Goal: Find specific page/section: Find specific page/section

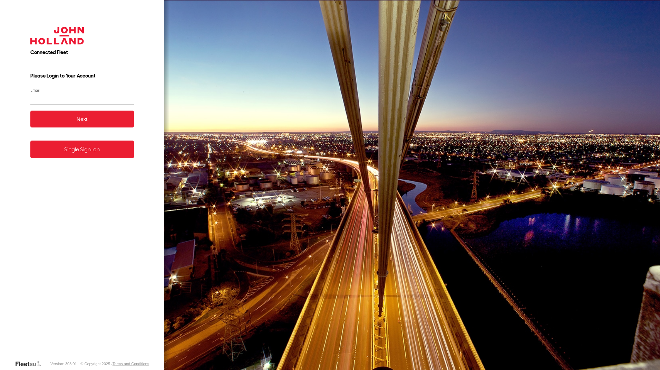
click at [52, 97] on input "Email" at bounding box center [81, 99] width 103 height 12
drag, startPoint x: 52, startPoint y: 97, endPoint x: 68, endPoint y: 99, distance: 16.3
click at [52, 97] on input "Email" at bounding box center [81, 99] width 103 height 12
click at [78, 156] on link "Single Sign-on" at bounding box center [81, 150] width 103 height 18
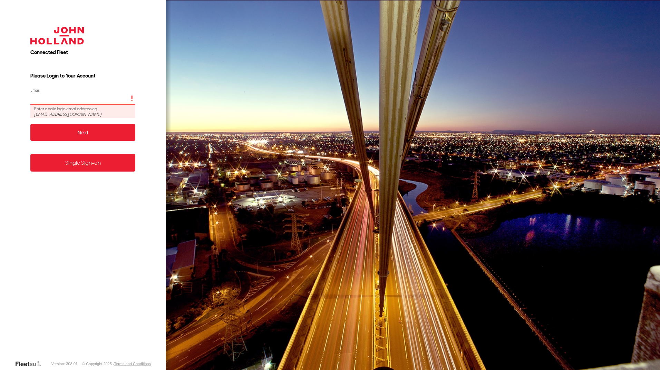
click at [49, 95] on input "Email" at bounding box center [82, 99] width 105 height 12
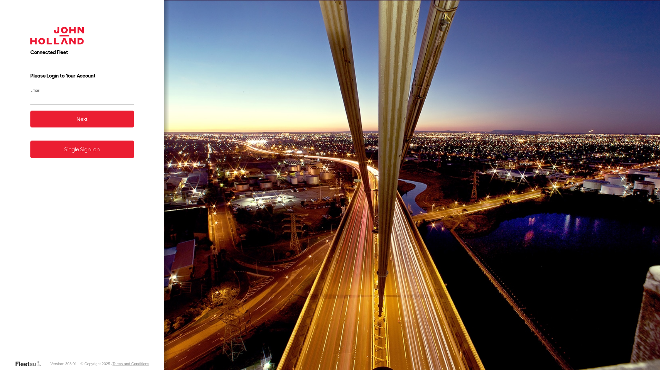
click at [146, 59] on div "Connected Fleet Please Login to Your Account Email Enter a valid login email ad…" at bounding box center [82, 185] width 164 height 370
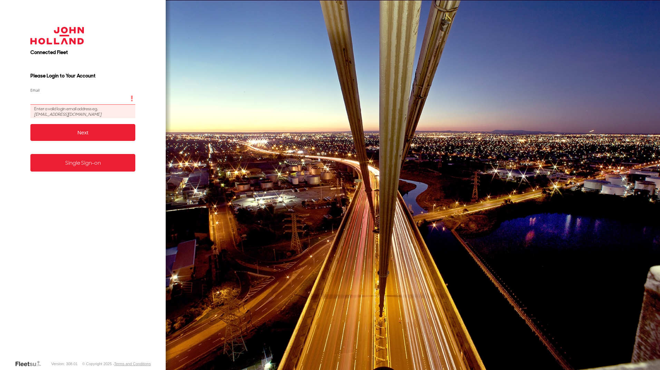
click at [43, 101] on input "Email" at bounding box center [82, 99] width 105 height 12
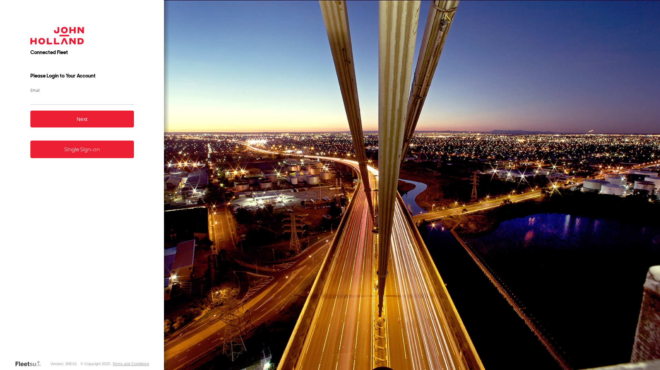
click at [71, 160] on form "Connected Fleet Please Login to Your Account Email Enter a valid login email ad…" at bounding box center [82, 189] width 124 height 344
click at [78, 141] on form "Connected Fleet Please Login to Your Account Email Enter a valid login email ad…" at bounding box center [82, 189] width 124 height 344
click at [77, 147] on link "Single Sign-on" at bounding box center [81, 150] width 103 height 18
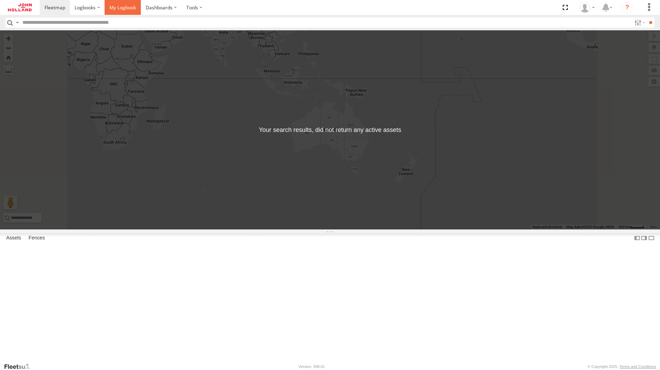
click at [115, 9] on span at bounding box center [122, 7] width 27 height 7
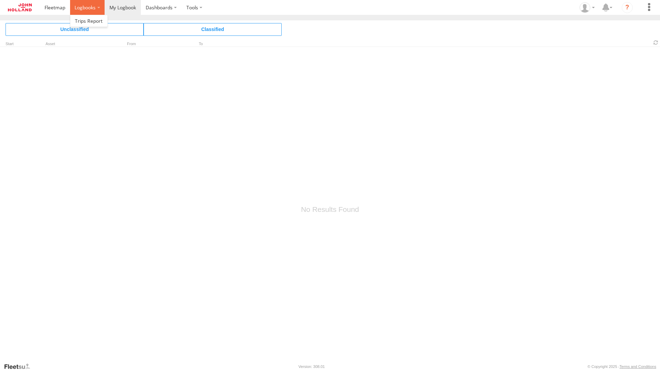
click at [81, 11] on span at bounding box center [85, 7] width 21 height 7
click at [83, 19] on span at bounding box center [89, 21] width 28 height 7
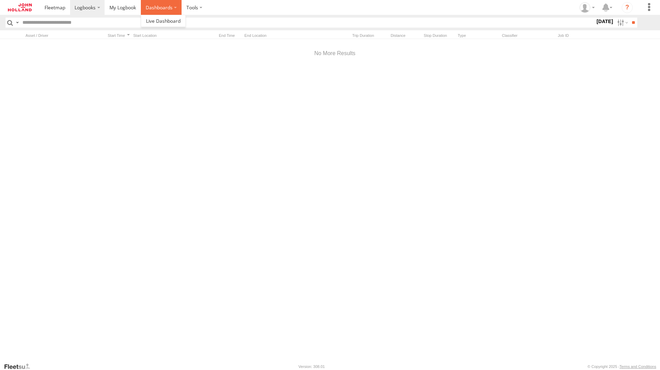
click at [151, 8] on label "Dashboards" at bounding box center [161, 7] width 41 height 15
click at [158, 18] on span at bounding box center [163, 21] width 34 height 7
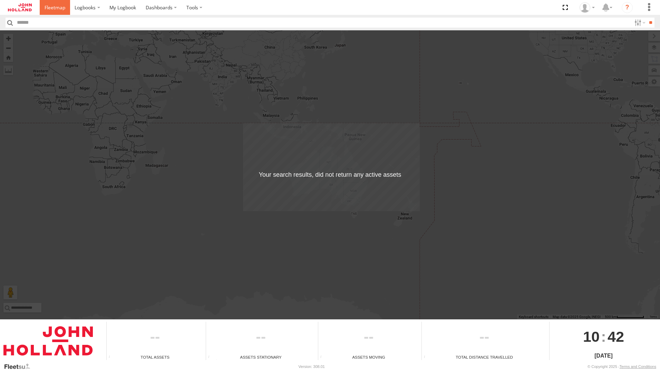
click at [57, 8] on span at bounding box center [54, 7] width 21 height 7
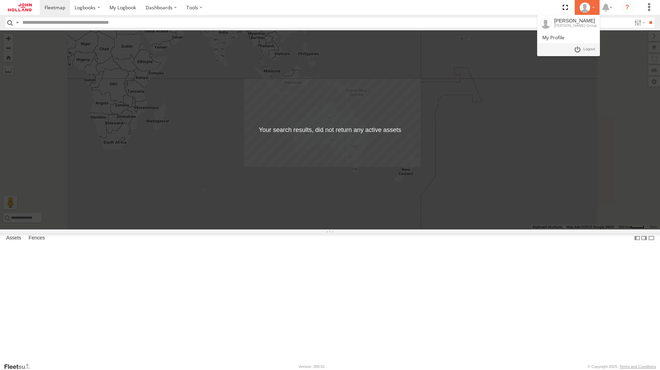
click at [592, 11] on div at bounding box center [587, 7] width 20 height 10
click at [561, 39] on span at bounding box center [553, 37] width 22 height 7
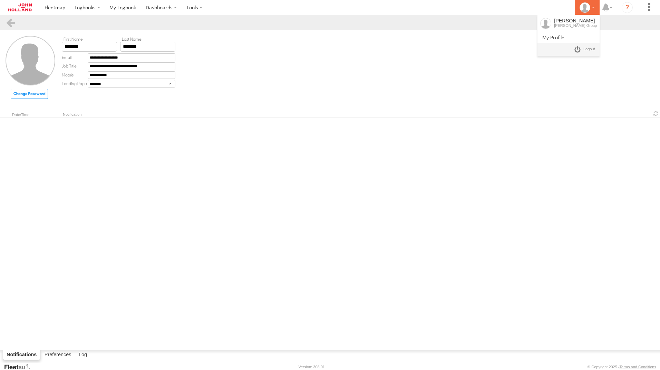
click at [592, 10] on div at bounding box center [587, 7] width 20 height 10
click at [571, 38] on link at bounding box center [568, 37] width 62 height 11
click at [159, 4] on label "Dashboards" at bounding box center [161, 7] width 41 height 15
click at [156, 18] on span at bounding box center [163, 21] width 34 height 7
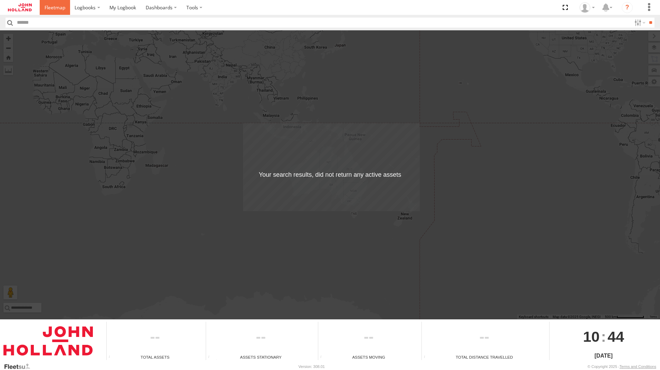
click at [59, 9] on span at bounding box center [54, 7] width 21 height 7
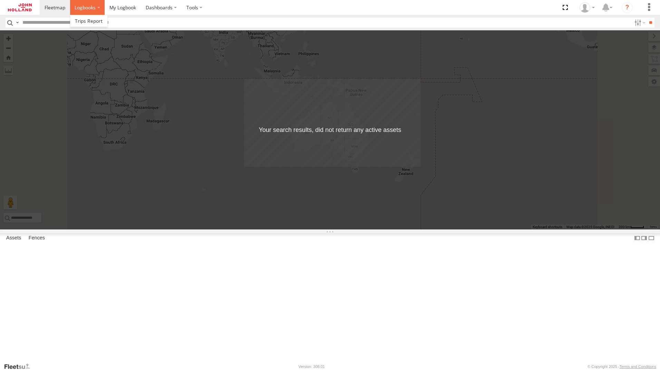
click at [83, 10] on span at bounding box center [85, 7] width 21 height 7
click at [82, 18] on span at bounding box center [89, 21] width 28 height 7
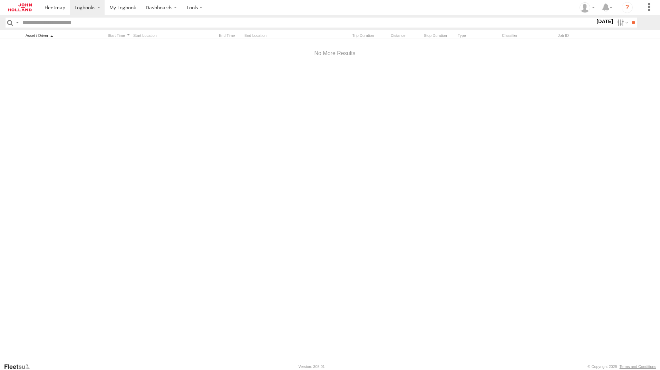
click at [37, 35] on div at bounding box center [64, 35] width 76 height 5
click at [50, 35] on div at bounding box center [64, 35] width 76 height 5
click at [203, 7] on label at bounding box center [194, 7] width 26 height 15
click at [199, 20] on span at bounding box center [206, 21] width 39 height 7
click at [53, 9] on span at bounding box center [54, 7] width 21 height 7
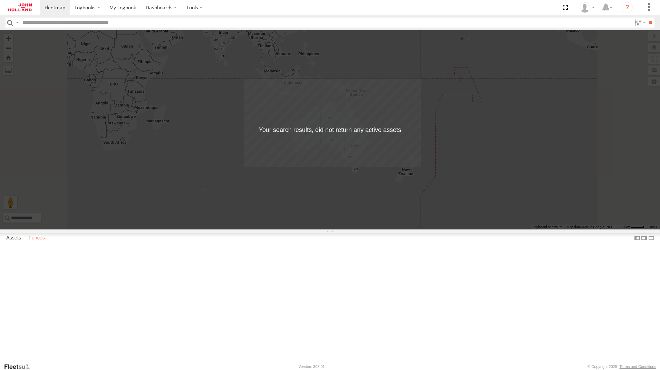
click at [42, 243] on label "Fences" at bounding box center [36, 239] width 23 height 10
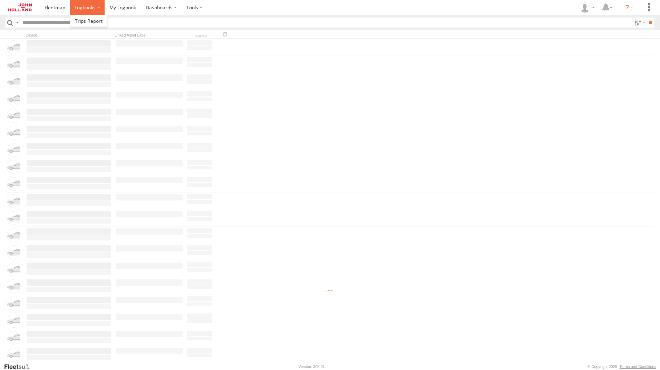
click at [80, 9] on span at bounding box center [85, 7] width 21 height 7
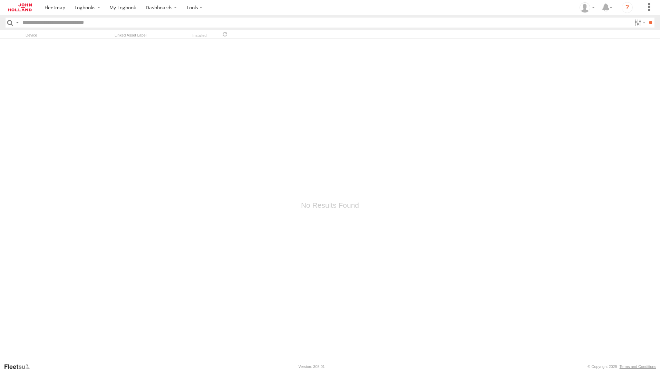
click at [52, 24] on input "text" at bounding box center [325, 23] width 611 height 10
type input "*******"
click at [646, 18] on input "**" at bounding box center [650, 23] width 8 height 10
click at [88, 12] on label at bounding box center [87, 7] width 35 height 15
click at [90, 21] on span at bounding box center [89, 21] width 28 height 7
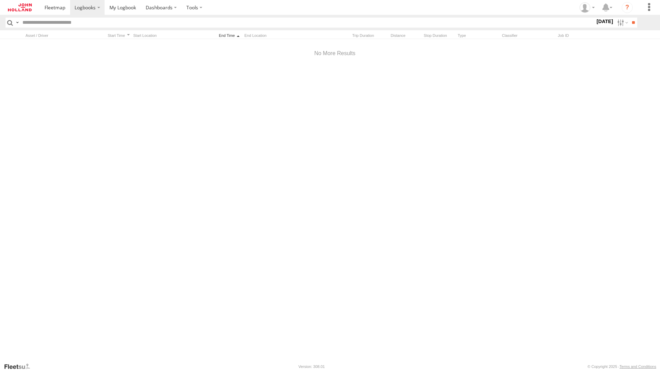
click at [240, 36] on div at bounding box center [228, 35] width 26 height 5
click at [237, 36] on div at bounding box center [228, 35] width 26 height 5
click at [164, 10] on label "Dashboards" at bounding box center [161, 7] width 41 height 15
click at [173, 8] on label "Dashboards" at bounding box center [161, 7] width 41 height 15
click at [171, 22] on span at bounding box center [163, 21] width 34 height 7
